Goal: Navigation & Orientation: Find specific page/section

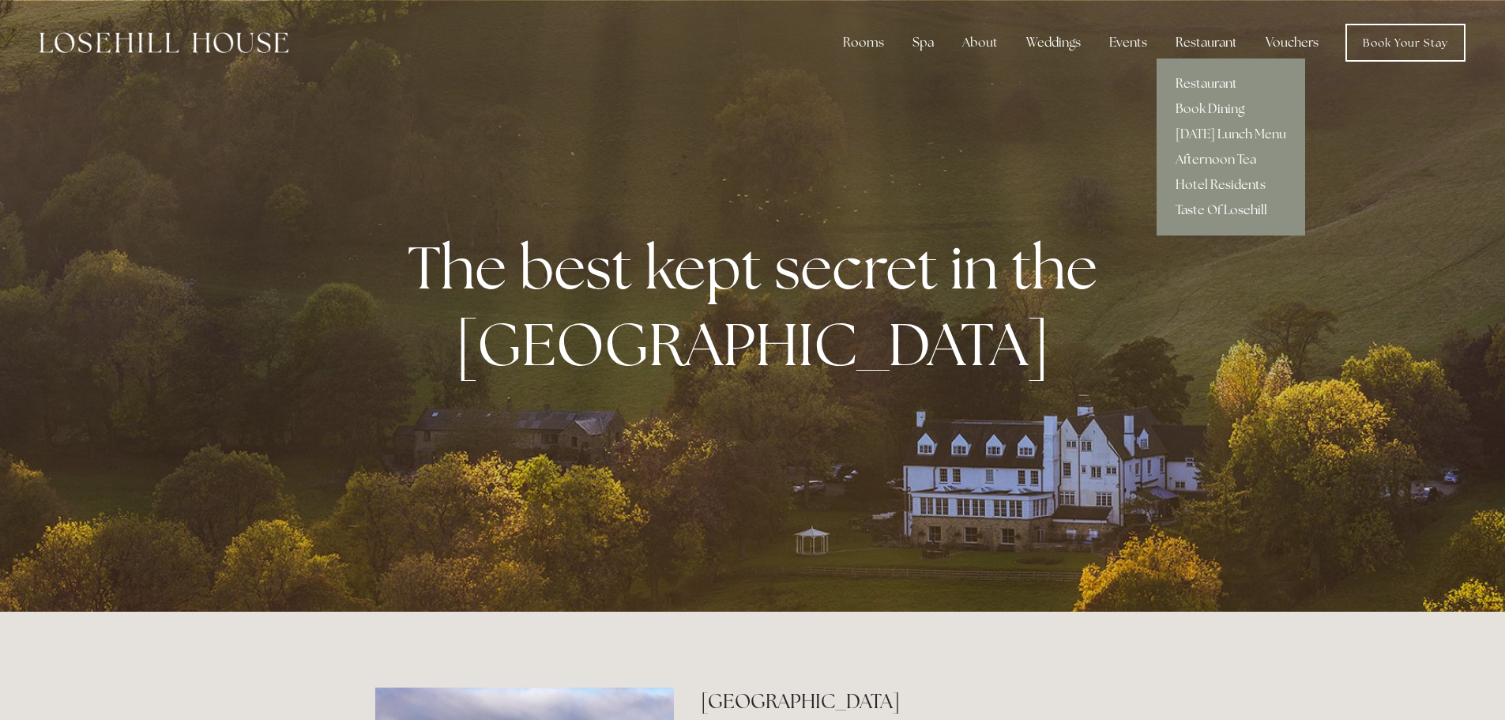
click at [1233, 212] on link "Taste Of Losehill" at bounding box center [1230, 209] width 149 height 25
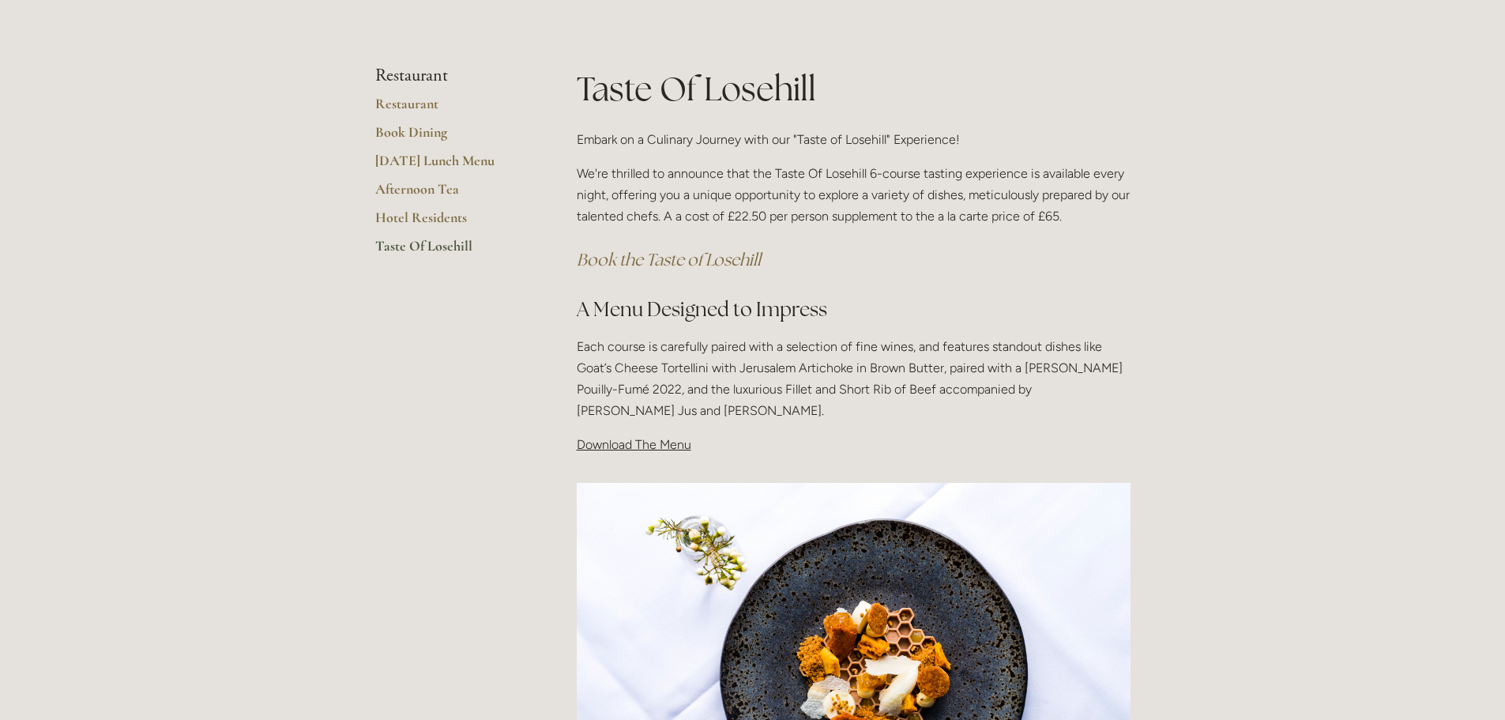
scroll to position [237, 0]
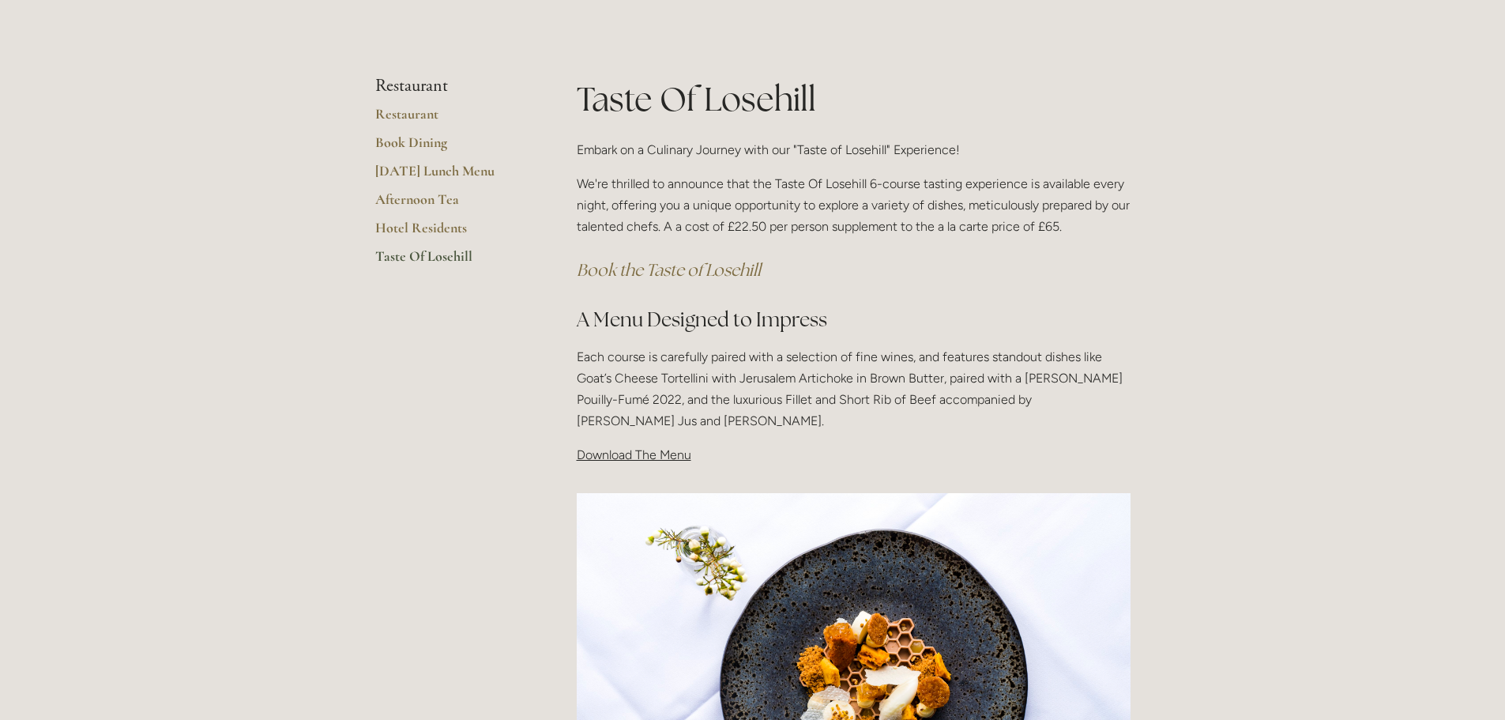
click at [648, 458] on span "Download The Menu" at bounding box center [634, 454] width 115 height 15
click at [625, 466] on div "Taste Of Losehill Embark on a Culinary Journey with our "Taste of Losehill" Exp…" at bounding box center [853, 278] width 581 height 404
click at [626, 469] on div "Taste Of Losehill Embark on a Culinary Journey with our "Taste of Losehill" Exp…" at bounding box center [853, 278] width 581 height 404
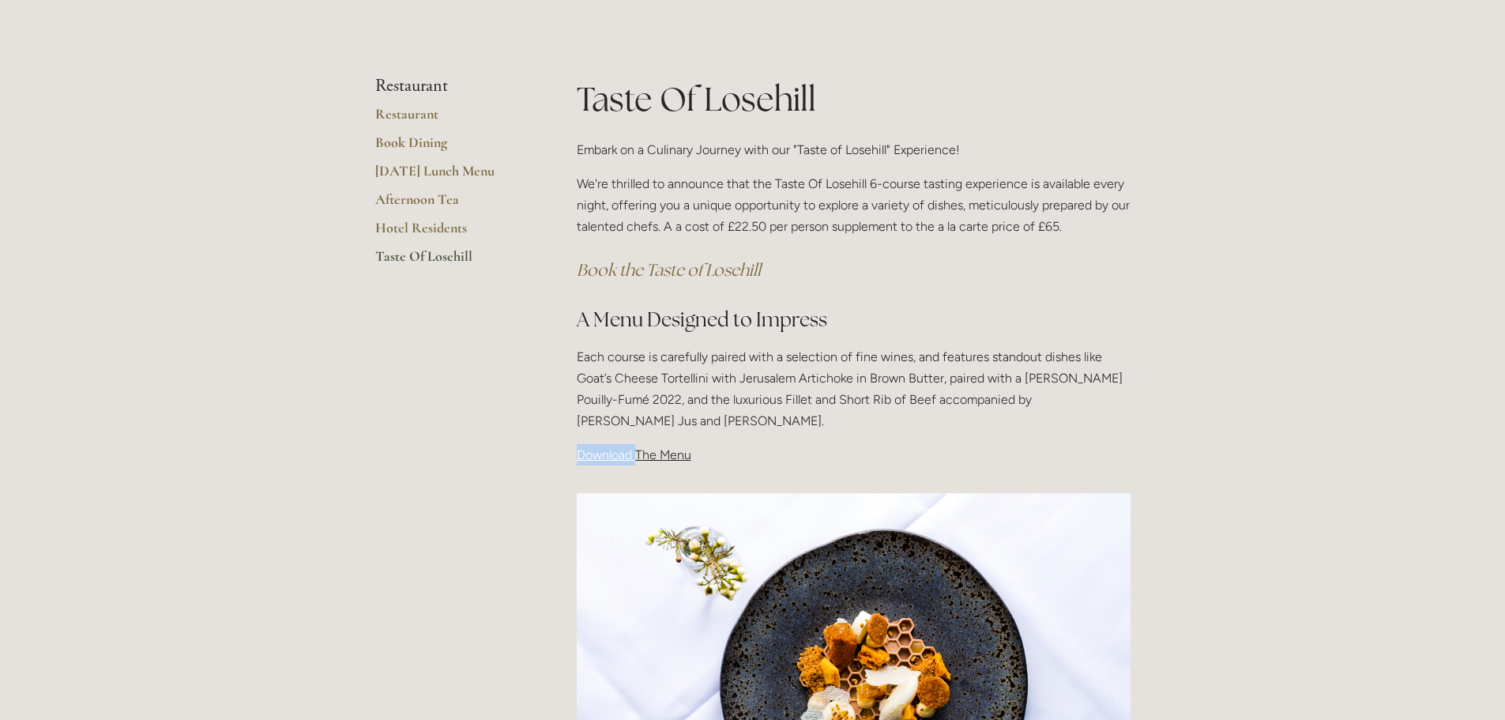
click at [626, 469] on div "Taste Of Losehill Embark on a Culinary Journey with our "Taste of Losehill" Exp…" at bounding box center [853, 278] width 581 height 404
click at [659, 453] on span "Download The Menu" at bounding box center [634, 454] width 115 height 15
click at [655, 455] on span "Download The Menu" at bounding box center [634, 454] width 115 height 15
click at [605, 459] on span "Download The Menu" at bounding box center [634, 454] width 115 height 15
click at [667, 540] on img at bounding box center [854, 678] width 554 height 370
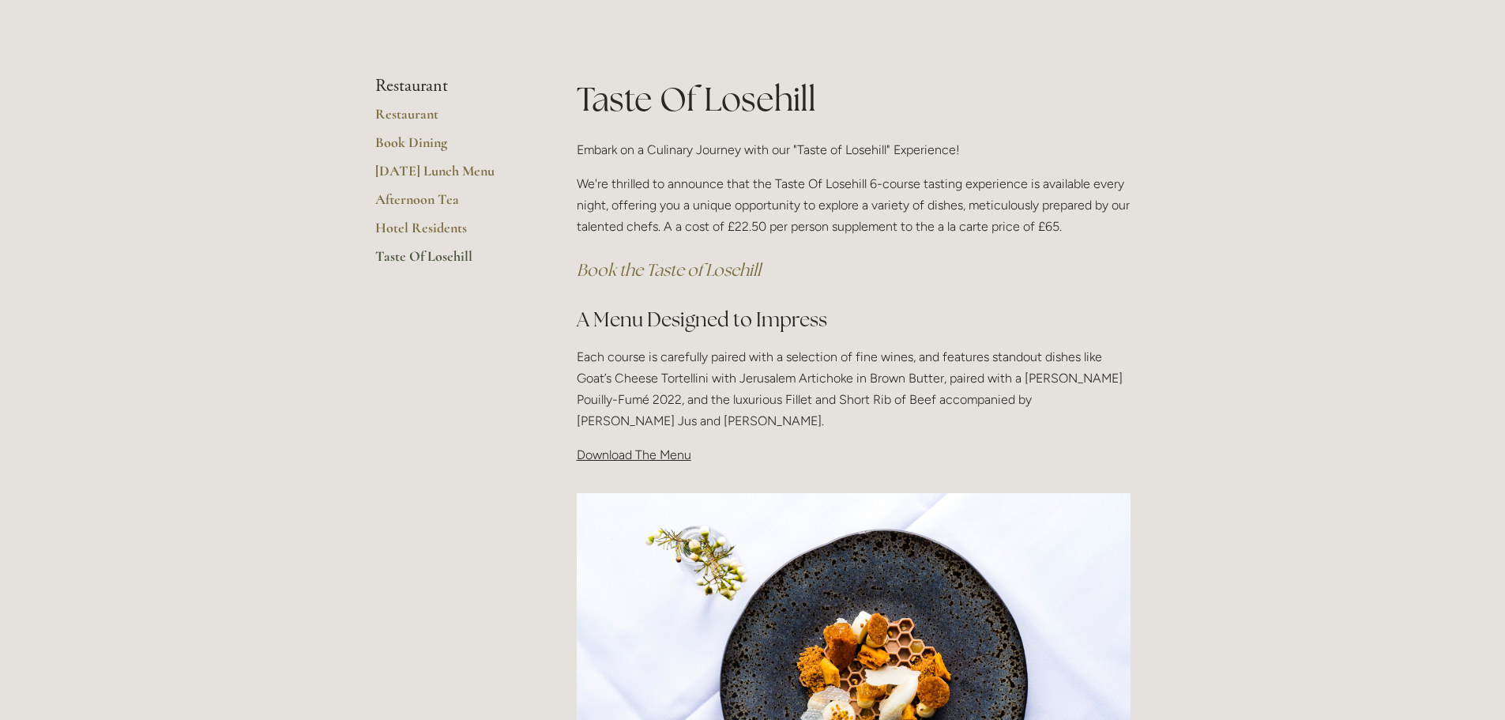
click at [672, 461] on span "Download The Menu" at bounding box center [634, 454] width 115 height 15
drag, startPoint x: 599, startPoint y: 453, endPoint x: 619, endPoint y: 453, distance: 20.5
click at [600, 453] on span "Download The Menu" at bounding box center [634, 454] width 115 height 15
click at [622, 453] on span "Download The Menu" at bounding box center [634, 454] width 115 height 15
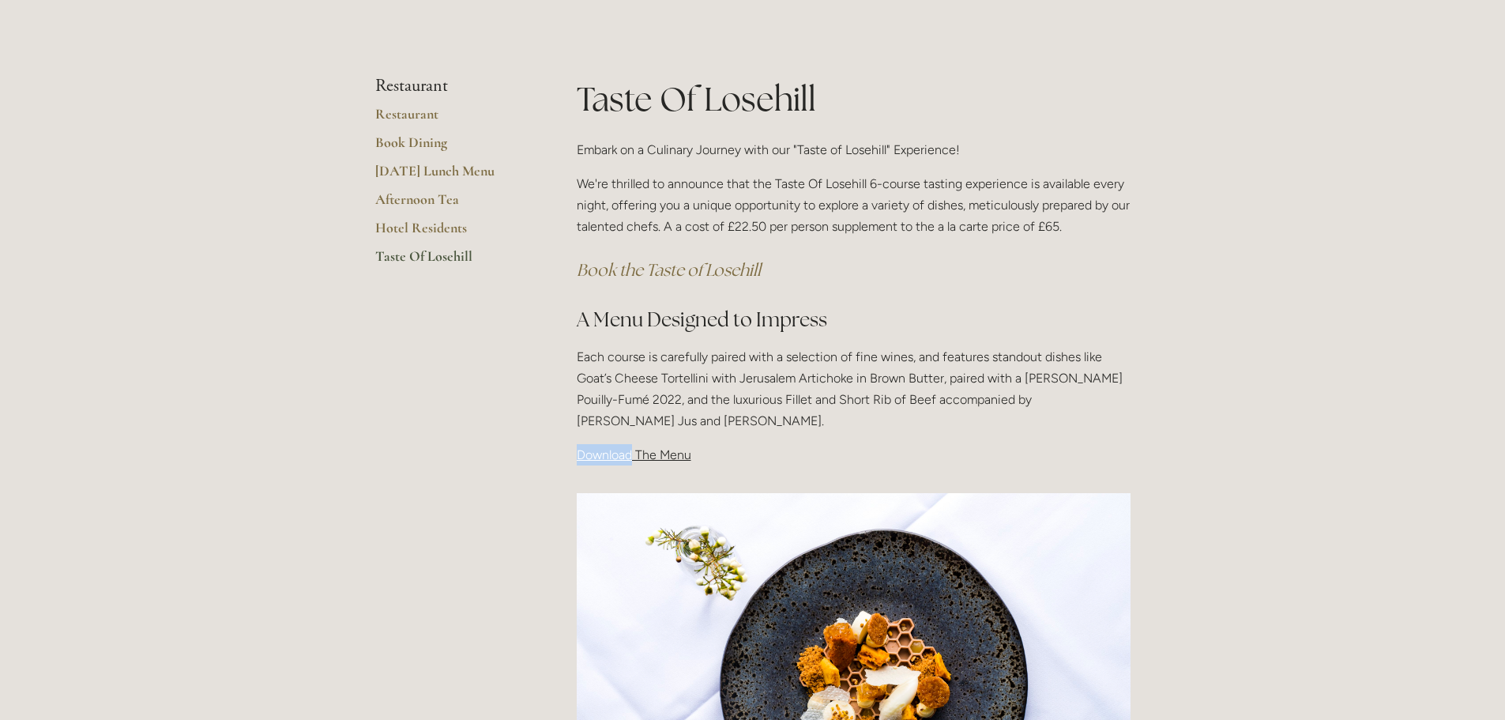
click at [624, 453] on span "Download The Menu" at bounding box center [634, 454] width 115 height 15
drag, startPoint x: 689, startPoint y: 476, endPoint x: 675, endPoint y: 476, distance: 13.4
click at [687, 476] on div "Taste Of Losehill Embark on a Culinary Journey with our "Taste of Losehill" Exp…" at bounding box center [853, 278] width 581 height 404
click at [629, 476] on div "Taste Of Losehill Embark on a Culinary Journey with our "Taste of Losehill" Exp…" at bounding box center [853, 278] width 581 height 404
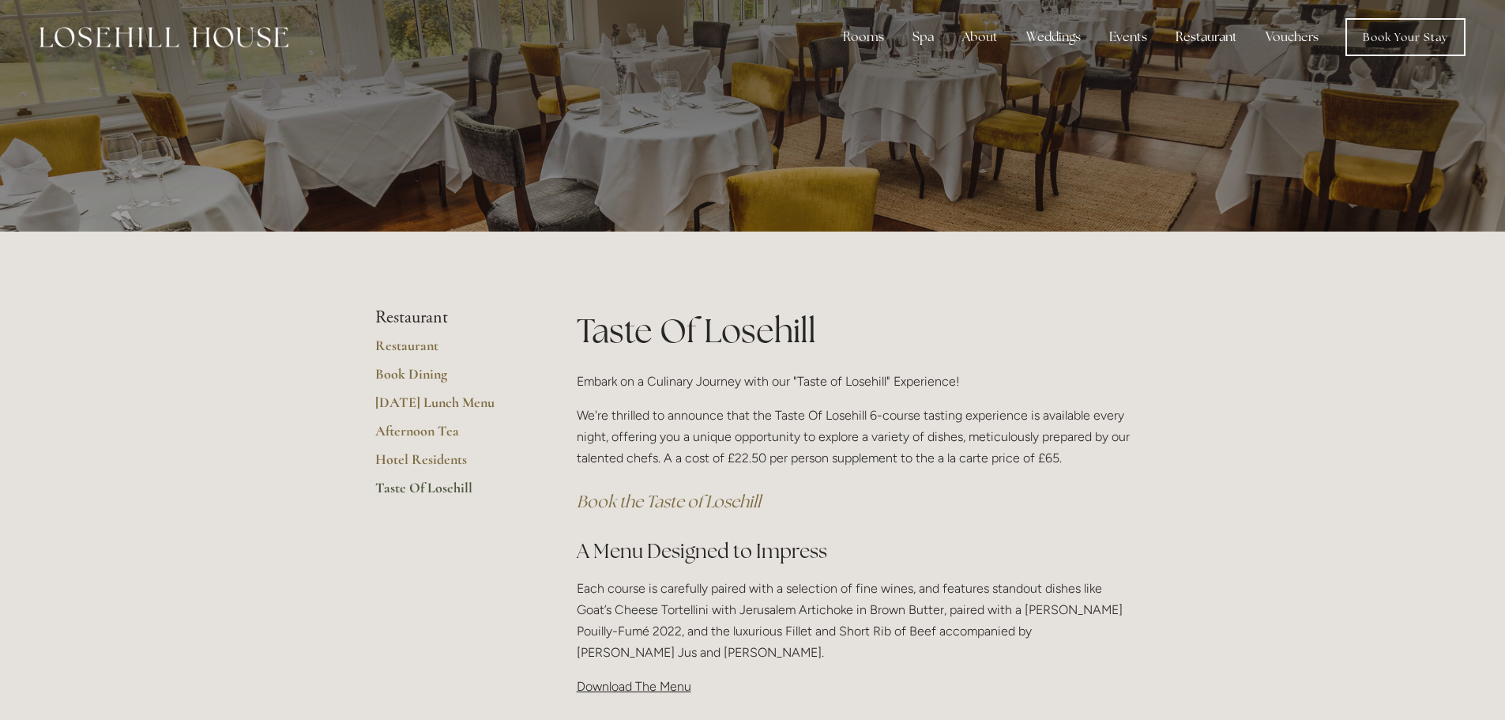
scroll to position [0, 0]
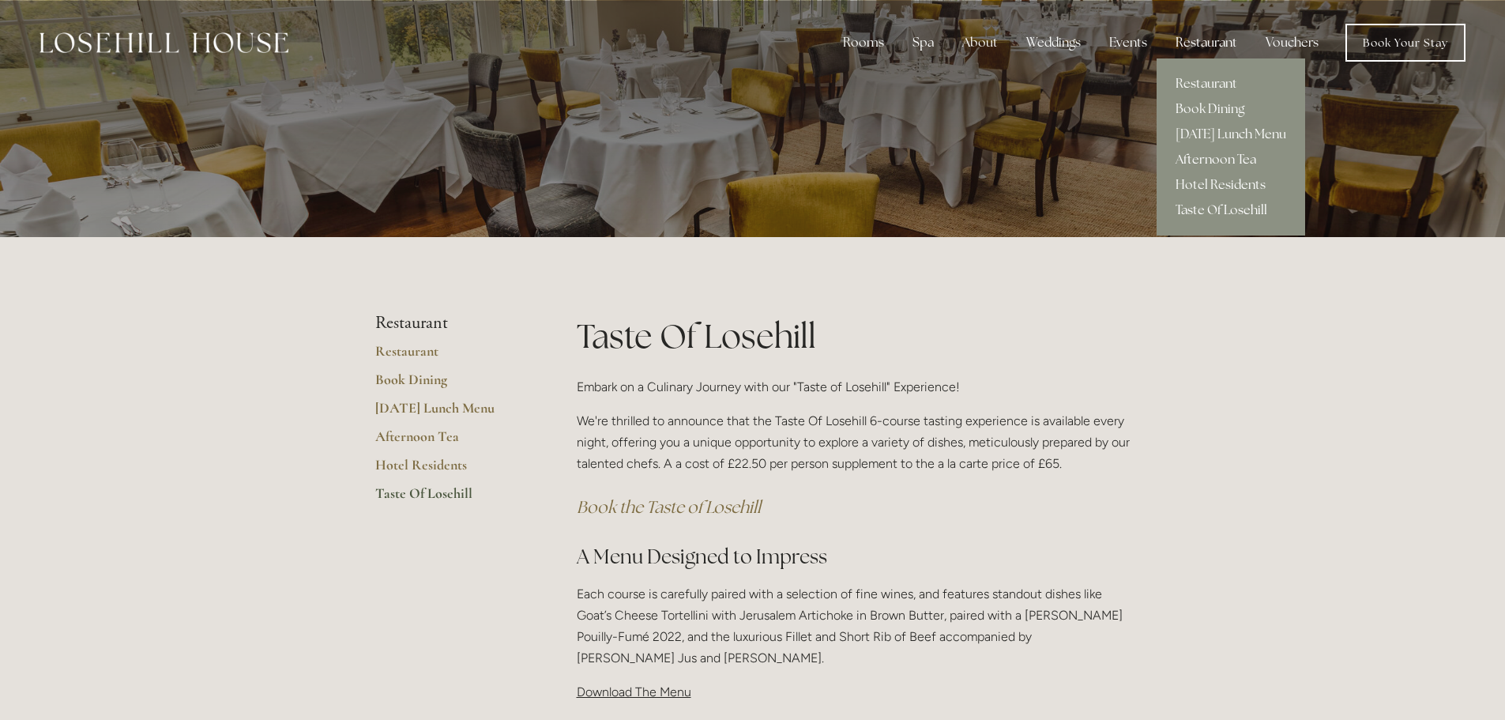
click at [1207, 163] on link "Afternoon Tea" at bounding box center [1230, 159] width 149 height 25
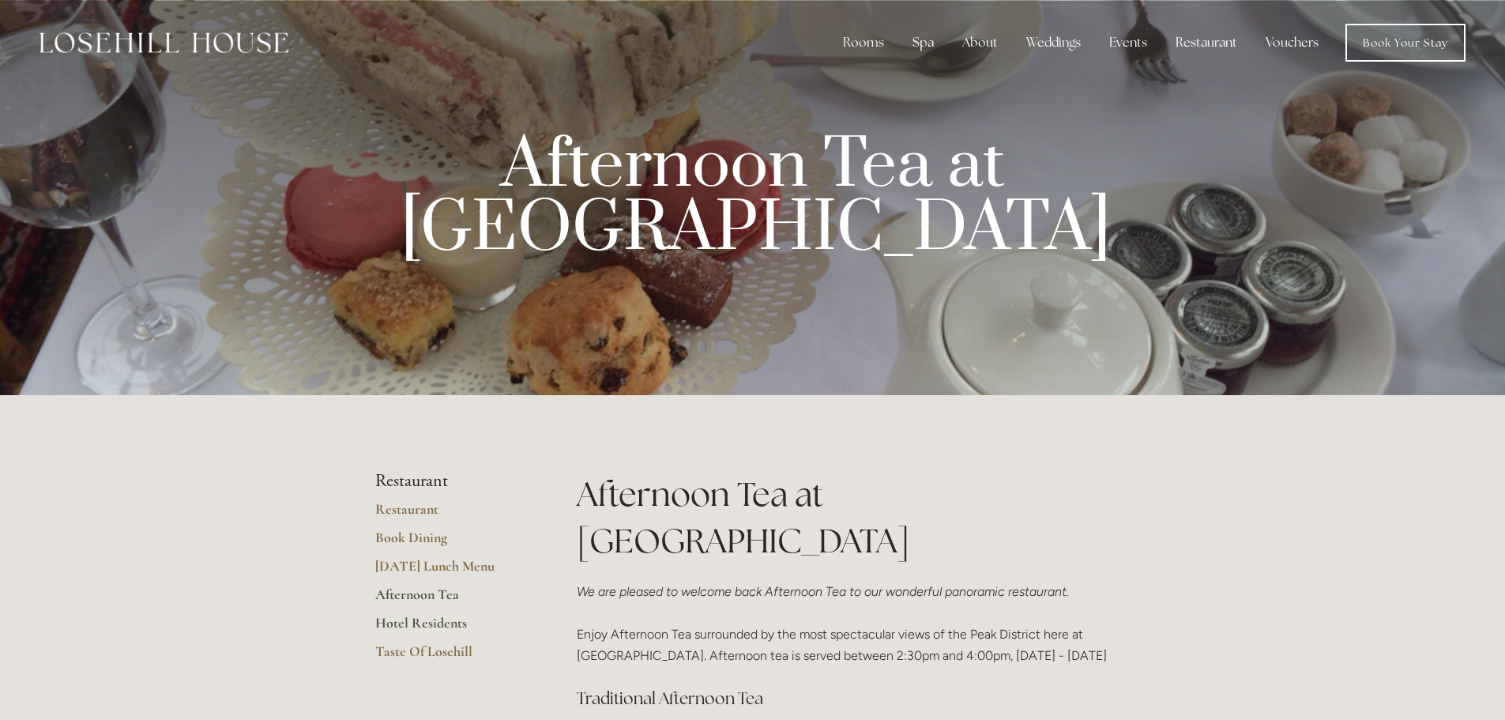
click at [447, 625] on link "Hotel Residents" at bounding box center [450, 628] width 151 height 28
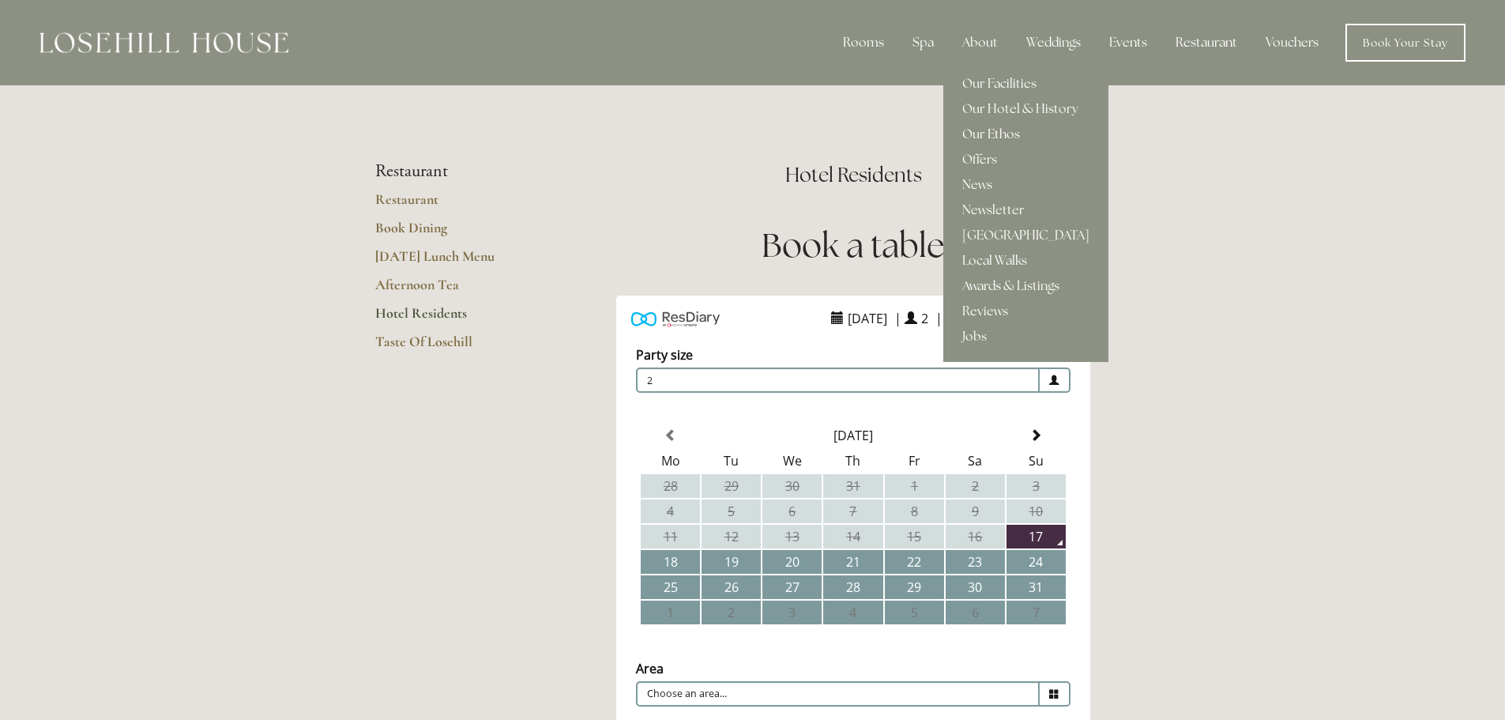
click at [985, 133] on link "Our Ethos" at bounding box center [1025, 134] width 165 height 25
